Goal: Obtain resource: Download file/media

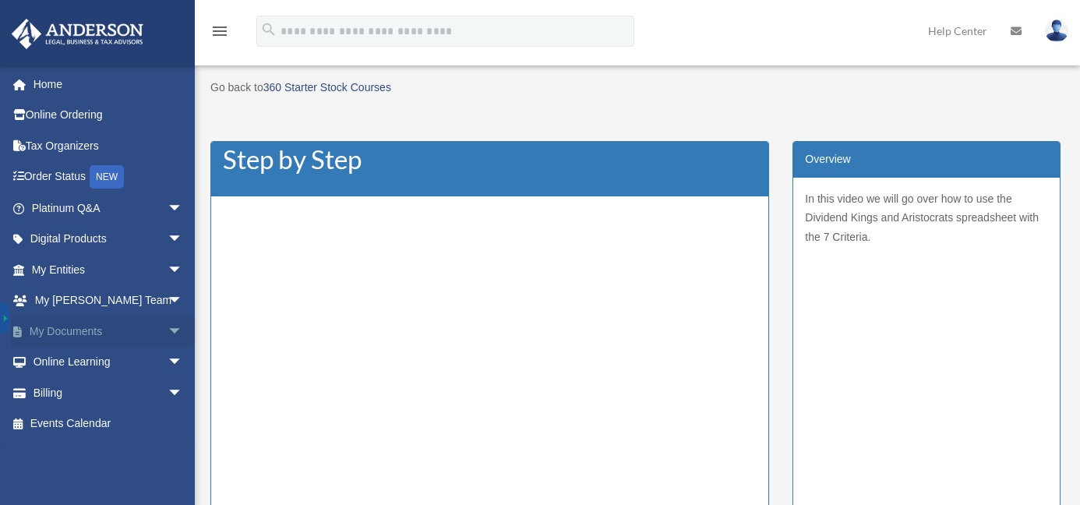
click at [167, 329] on span "arrow_drop_down" at bounding box center [182, 332] width 31 height 32
click at [85, 366] on link "Box" at bounding box center [114, 362] width 185 height 31
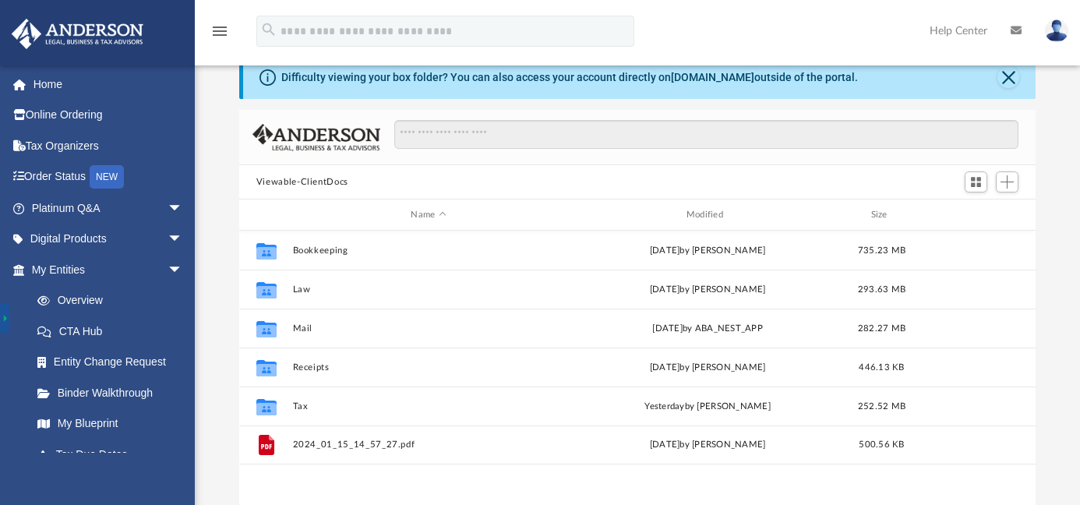
scroll to position [105, 0]
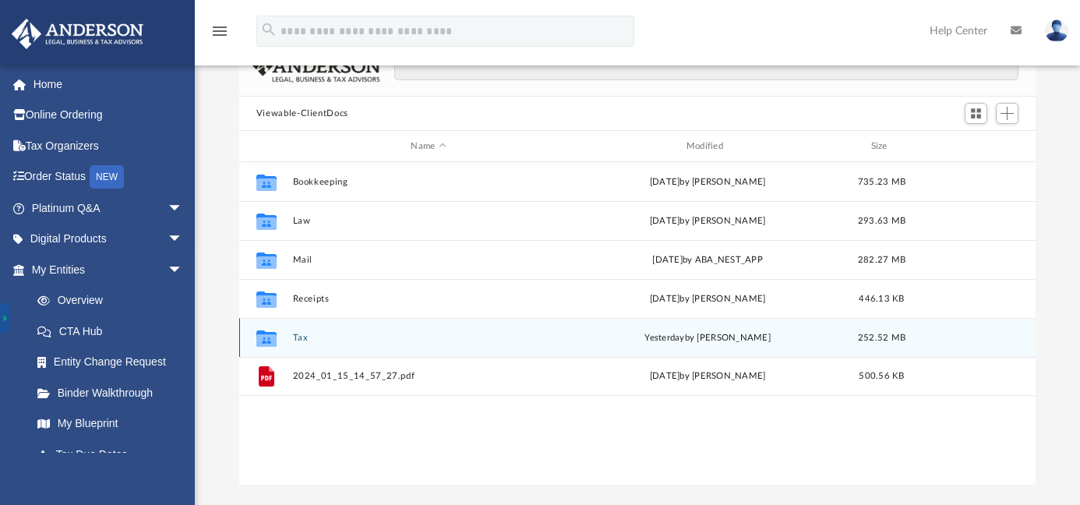
click at [287, 346] on div "Collaborated Folder Tax [DATE] by [PERSON_NAME] 252.52 MB" at bounding box center [637, 337] width 796 height 39
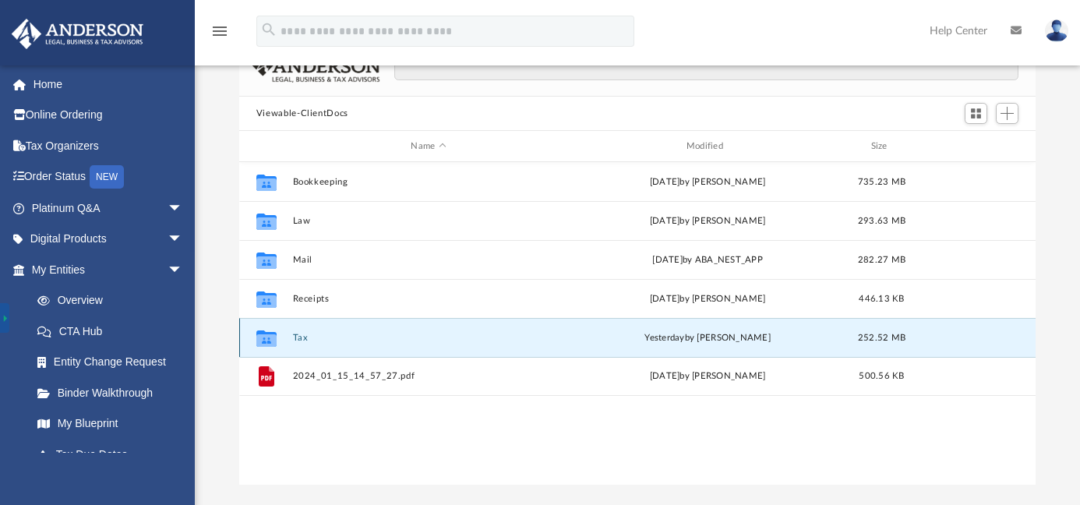
click at [302, 337] on button "Tax" at bounding box center [428, 338] width 272 height 10
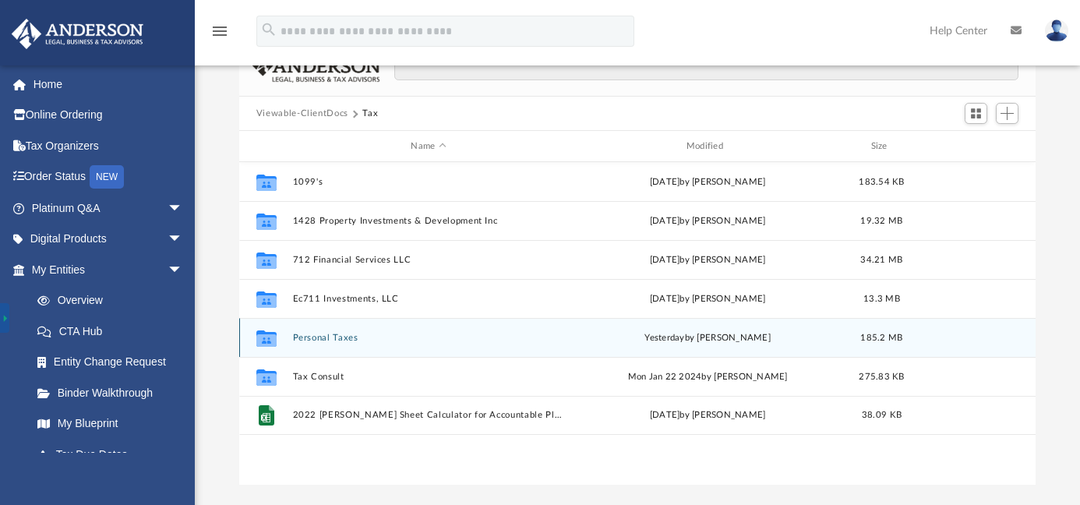
click at [302, 337] on button "Personal Taxes" at bounding box center [428, 338] width 272 height 10
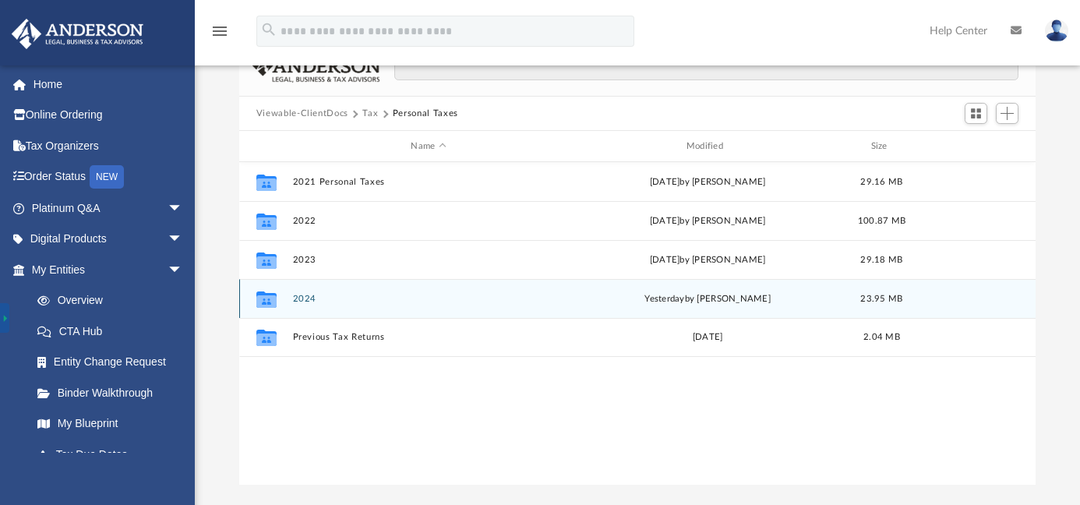
click at [303, 296] on button "2024" at bounding box center [428, 299] width 272 height 10
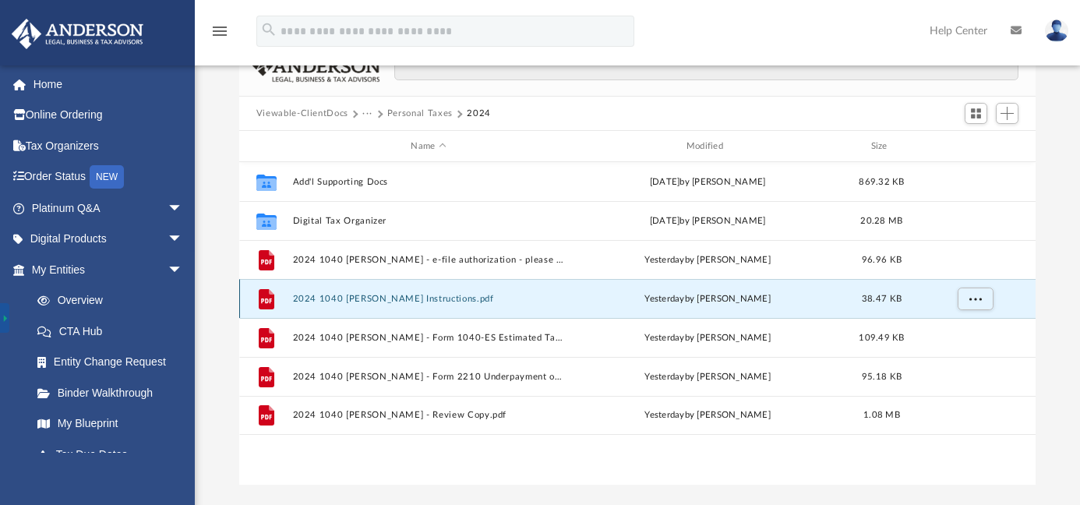
click at [318, 294] on button "2024 1040 Cohen, David - Filing Instructions.pdf" at bounding box center [428, 299] width 272 height 10
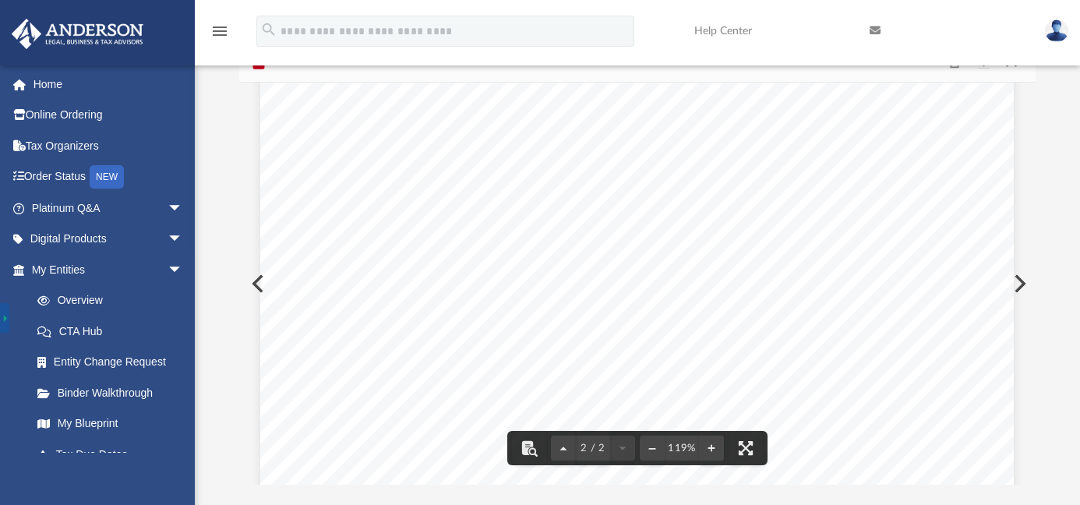
scroll to position [589, 0]
click at [1021, 286] on button "Preview" at bounding box center [1018, 284] width 34 height 44
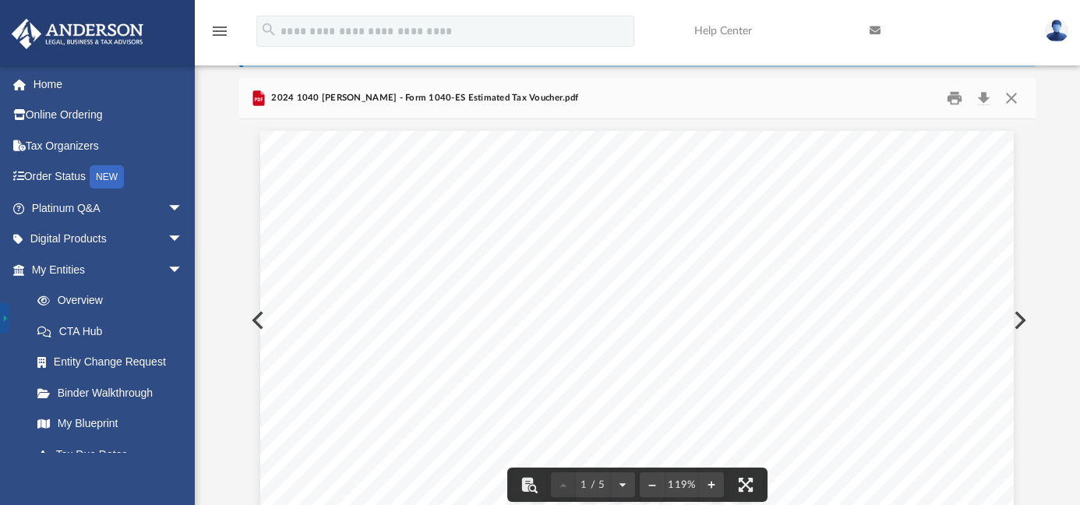
scroll to position [0, 0]
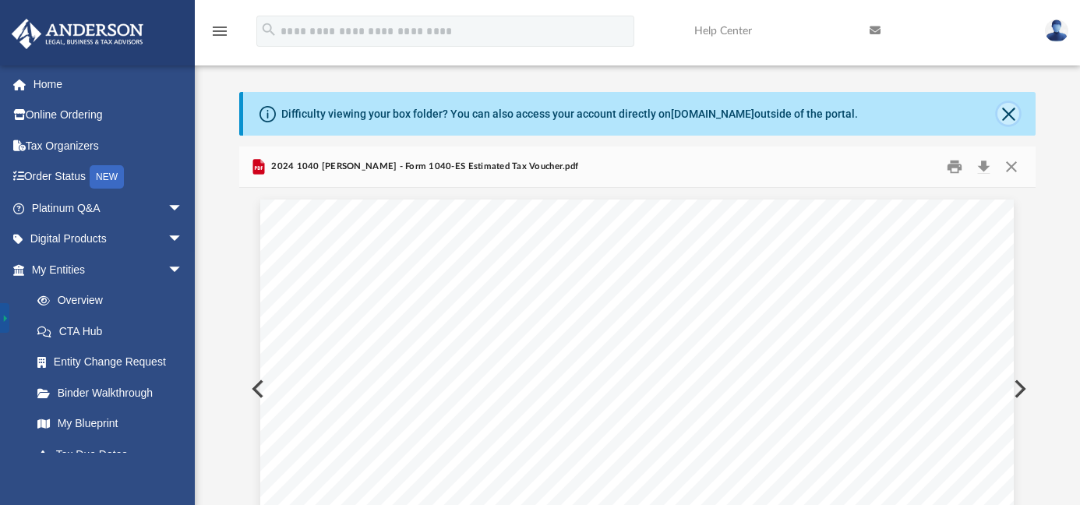
click at [1008, 114] on button "Close" at bounding box center [1008, 114] width 22 height 22
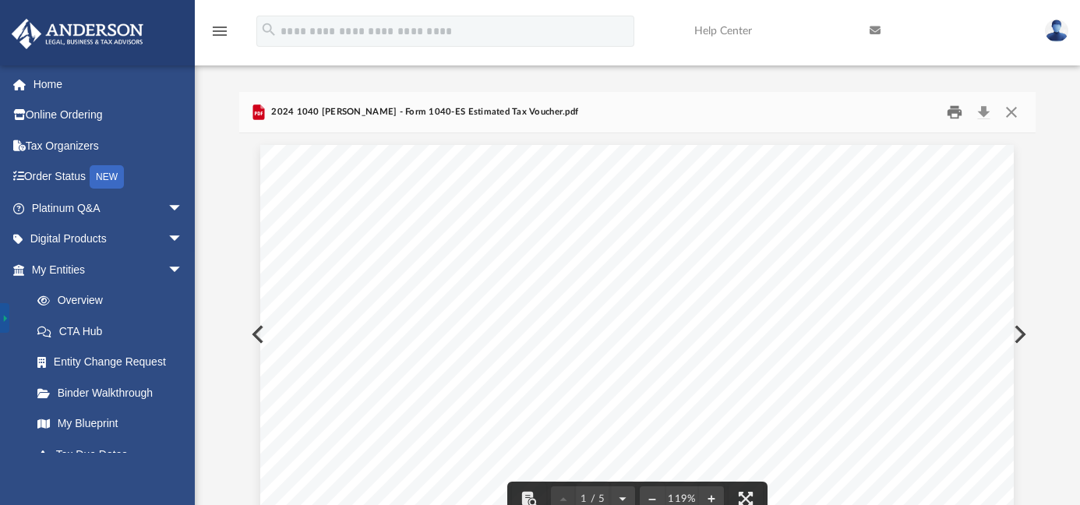
click at [956, 117] on button "Print" at bounding box center [954, 112] width 31 height 24
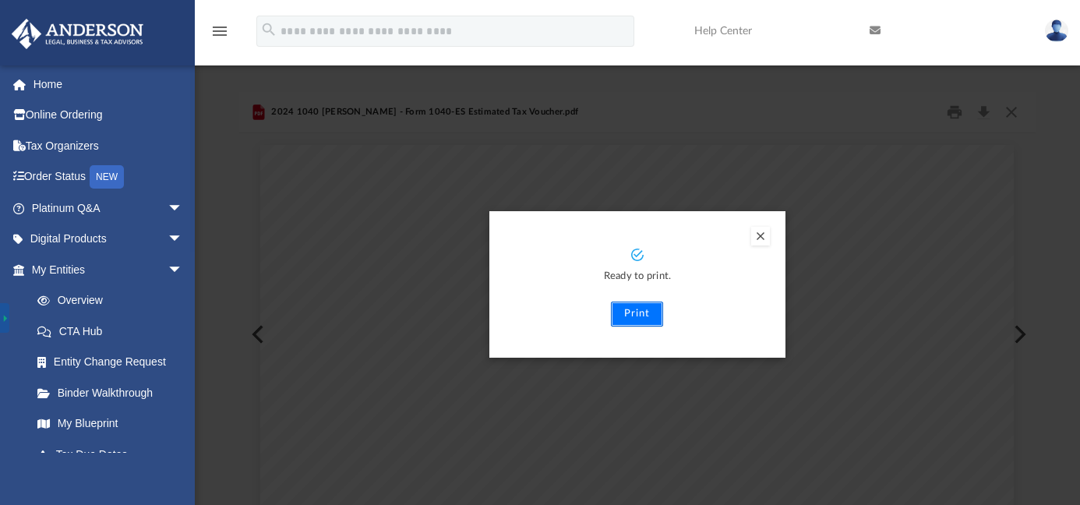
click at [645, 318] on button "Print" at bounding box center [637, 313] width 52 height 25
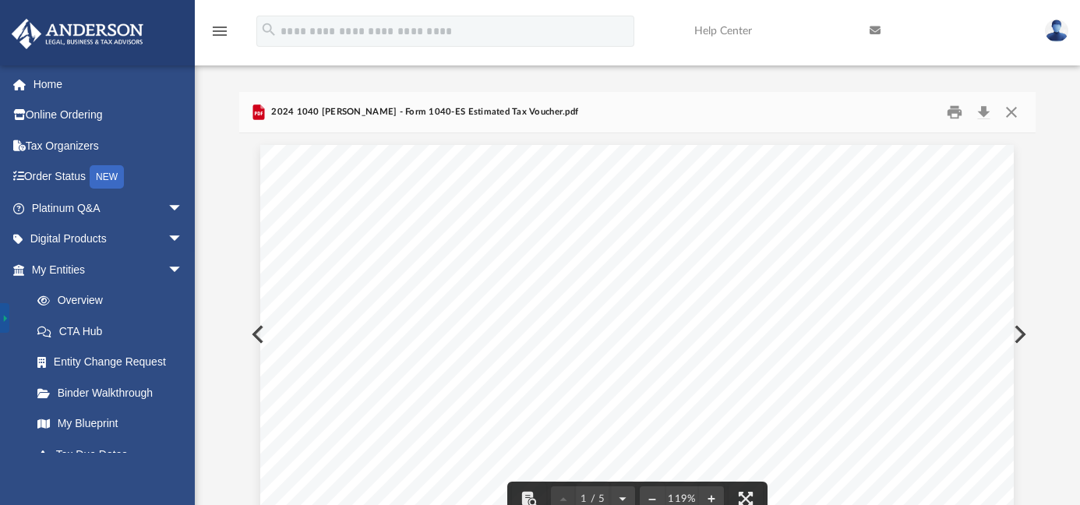
click at [254, 338] on button "Preview" at bounding box center [256, 334] width 34 height 44
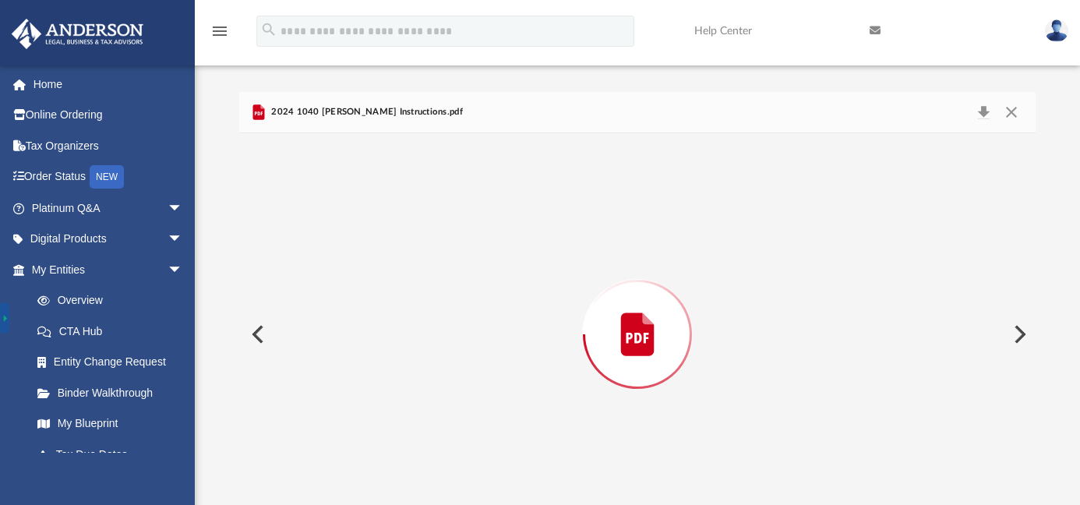
scroll to position [30, 0]
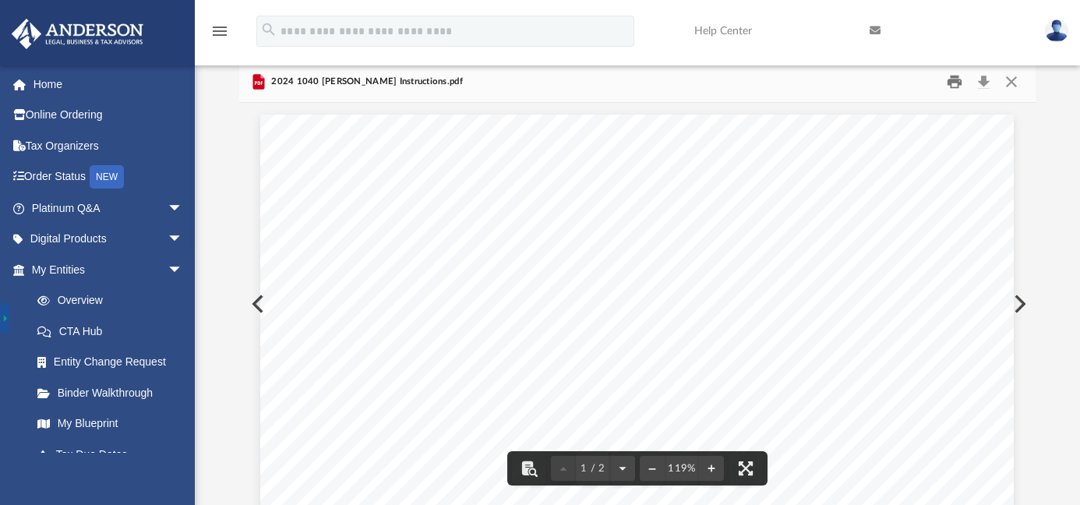
click at [951, 85] on button "Print" at bounding box center [954, 82] width 31 height 24
click at [1022, 307] on button "Preview" at bounding box center [1018, 304] width 34 height 44
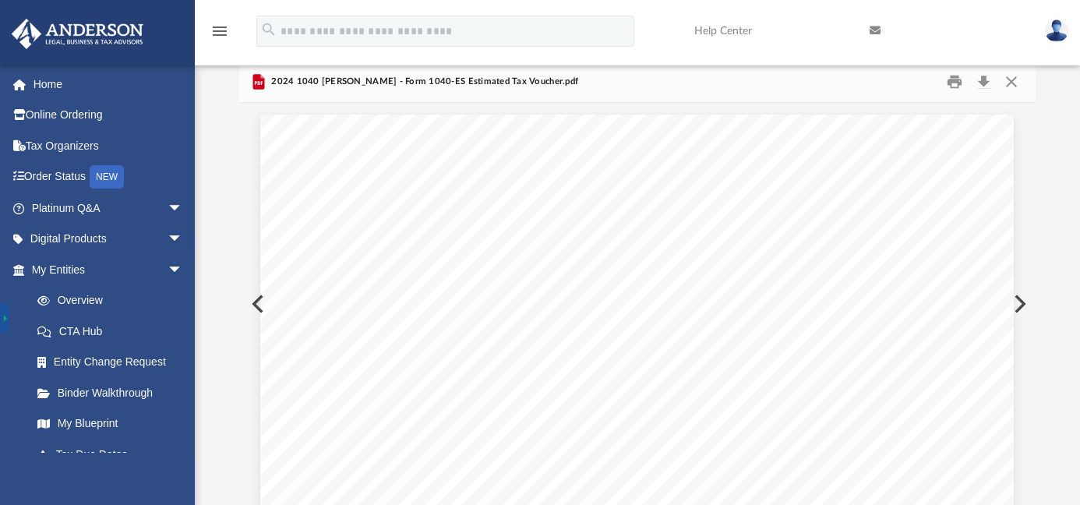
click at [1022, 307] on button "Preview" at bounding box center [1018, 304] width 34 height 44
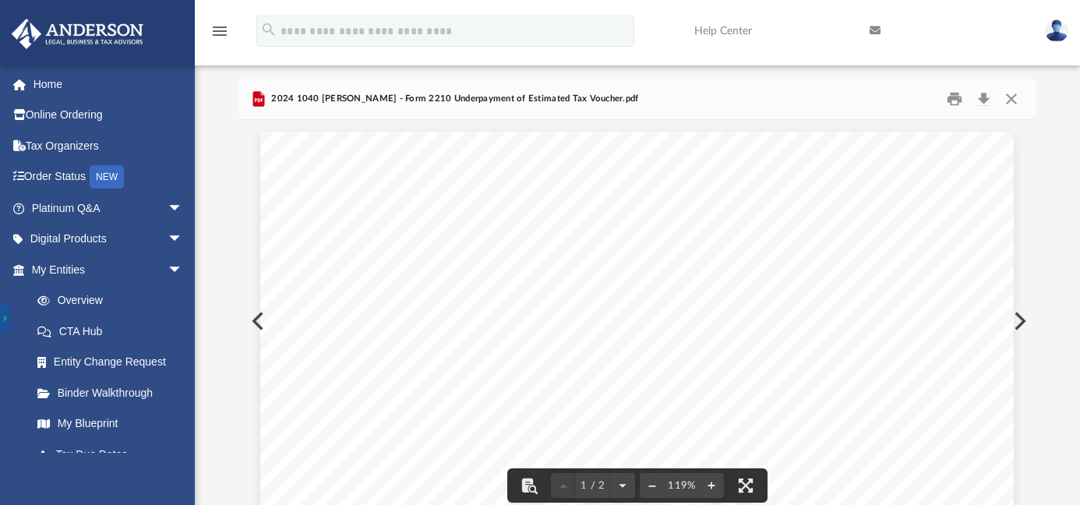
scroll to position [0, 0]
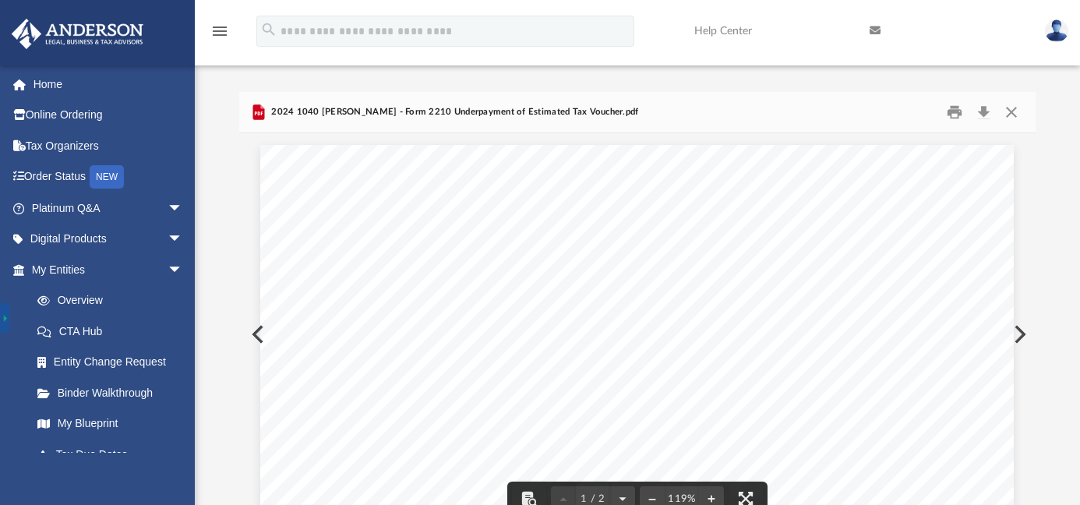
click at [1019, 335] on button "Preview" at bounding box center [1018, 334] width 34 height 44
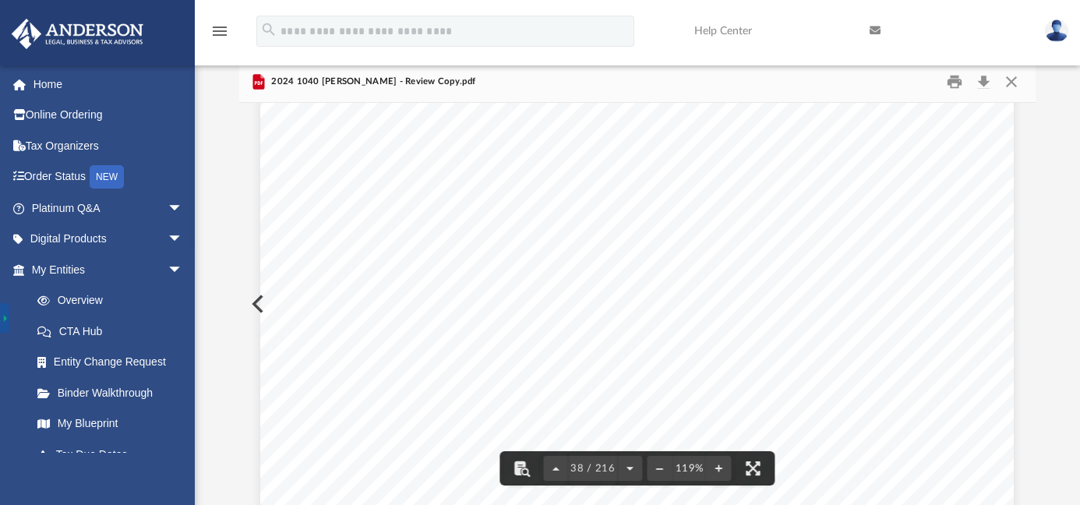
scroll to position [36227, 0]
